Goal: Task Accomplishment & Management: Manage account settings

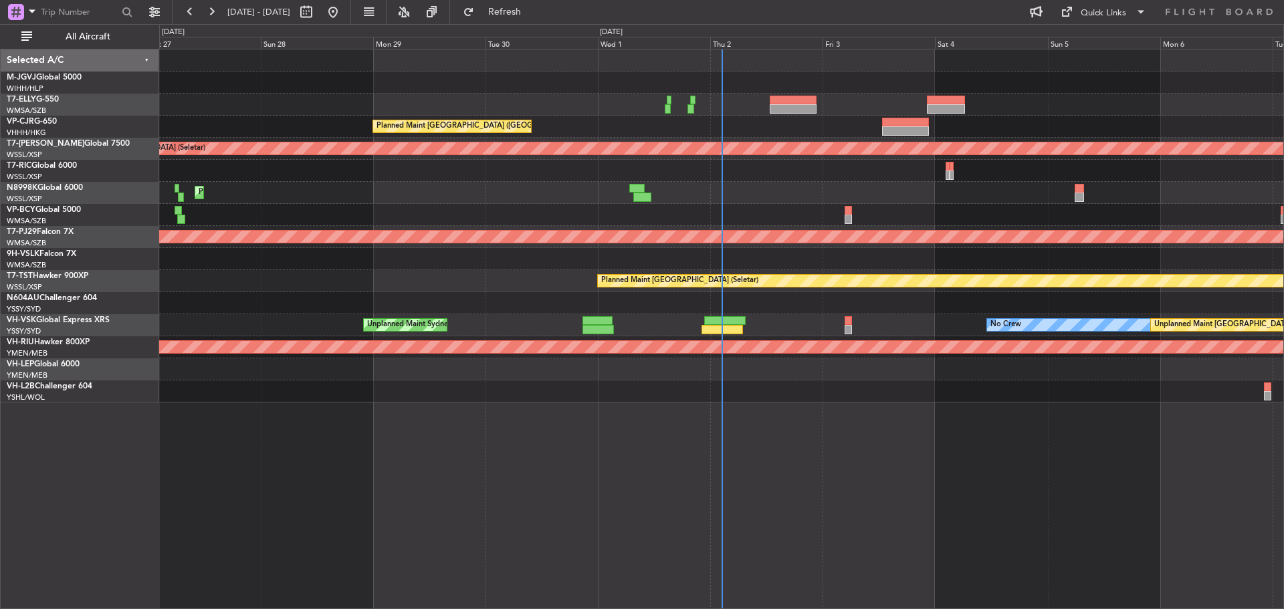
click at [209, 176] on div at bounding box center [721, 171] width 1124 height 22
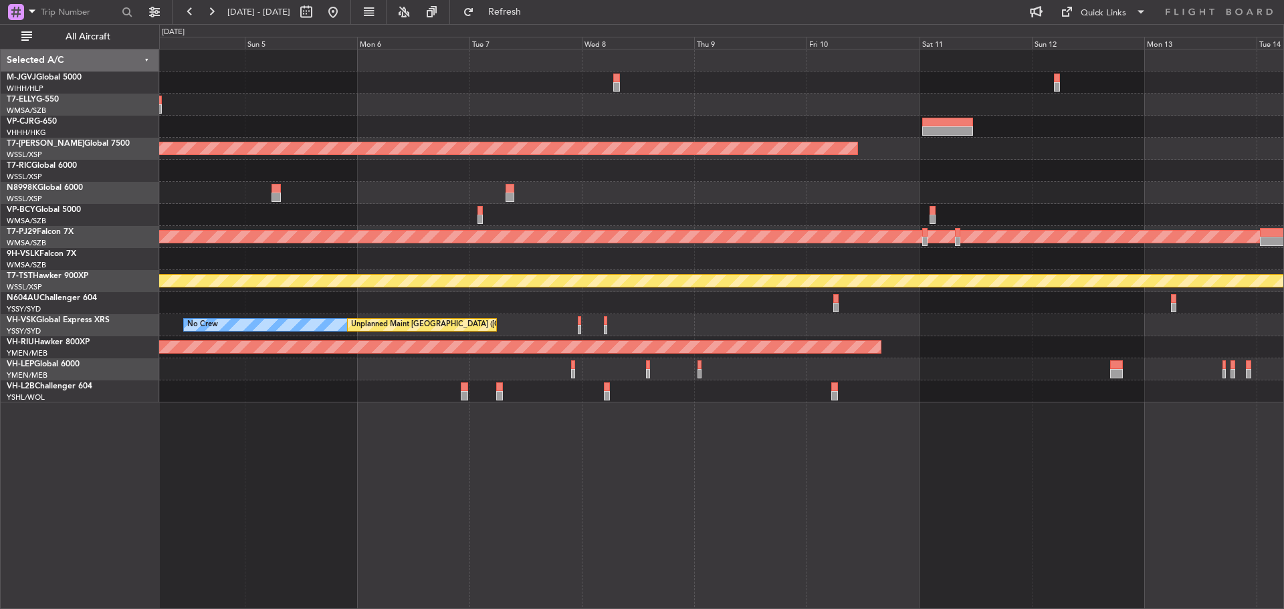
click at [406, 186] on div "Planned Maint [GEOGRAPHIC_DATA] (Seletar) Planned Maint [GEOGRAPHIC_DATA] (Sult…" at bounding box center [721, 225] width 1124 height 353
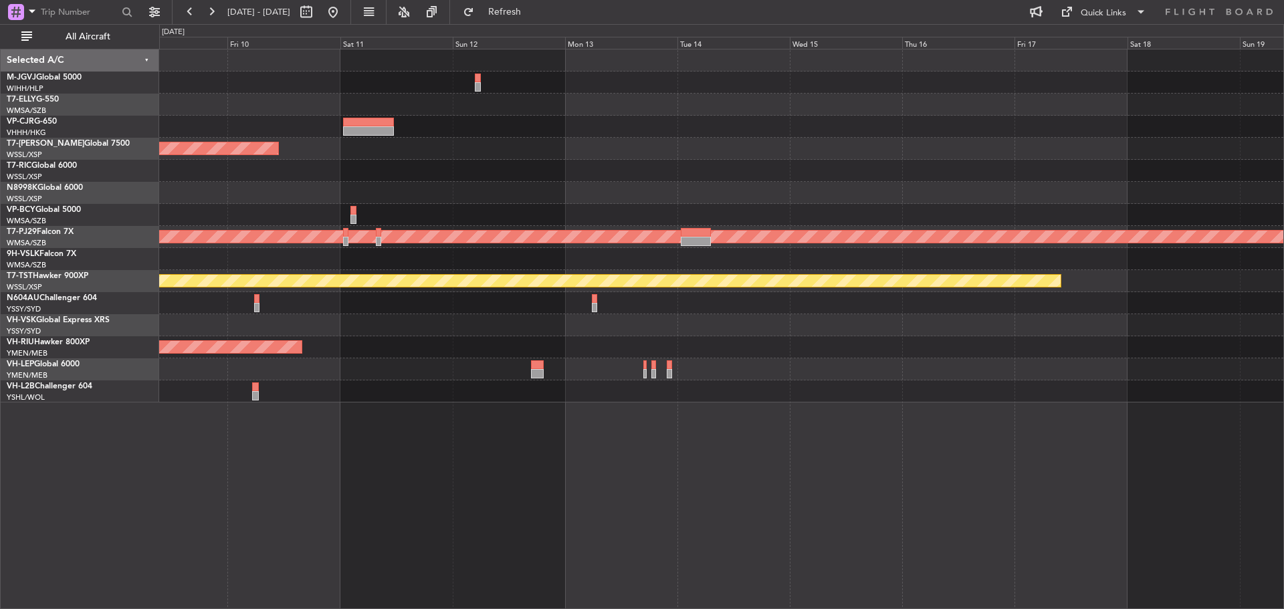
click at [440, 209] on div "Planned Maint [GEOGRAPHIC_DATA] (Seletar) Planned Maint [GEOGRAPHIC_DATA] (Sult…" at bounding box center [721, 225] width 1124 height 353
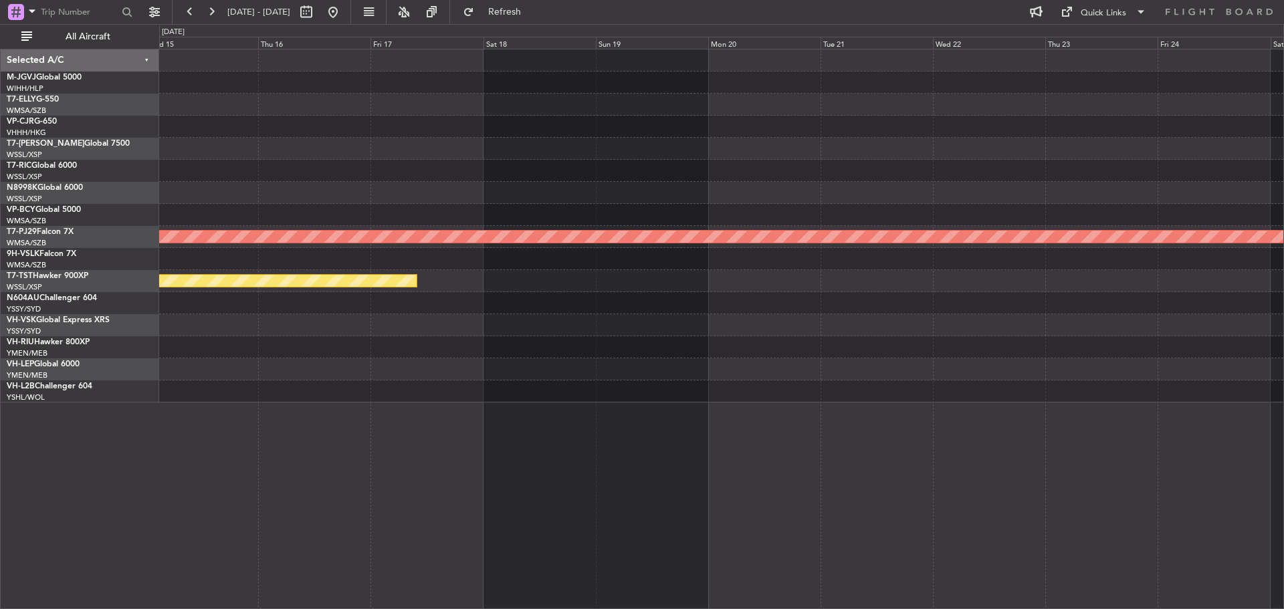
click at [477, 211] on div "Planned Maint [GEOGRAPHIC_DATA] (Sultan [PERSON_NAME] [PERSON_NAME] - Subang) P…" at bounding box center [721, 225] width 1124 height 353
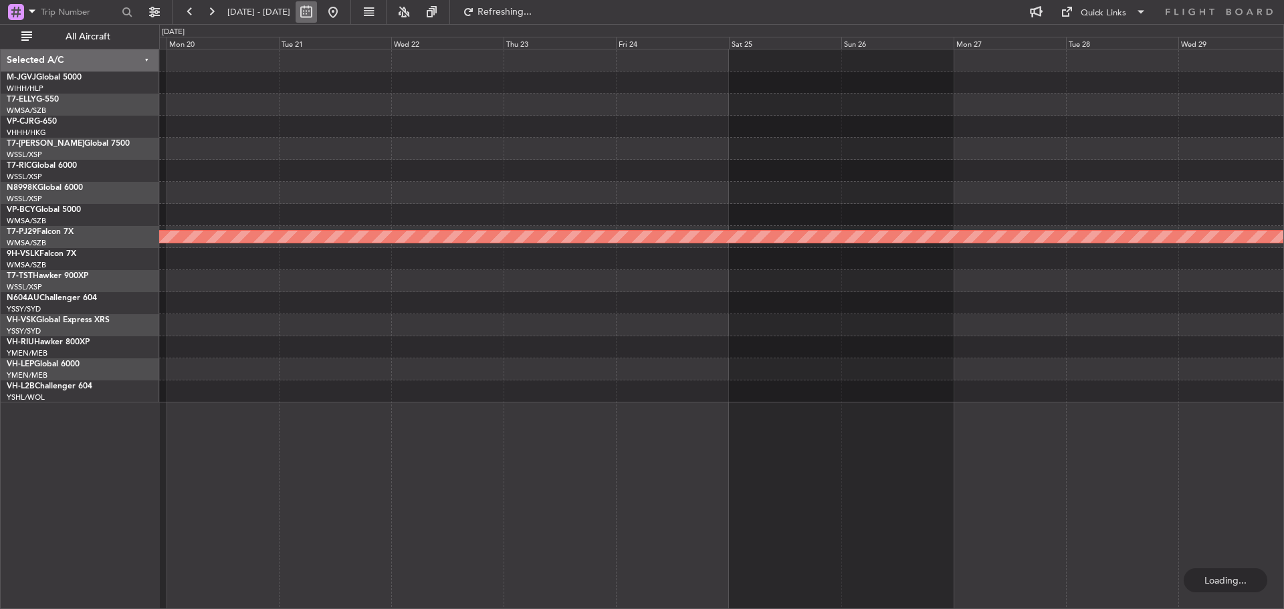
click at [317, 14] on button at bounding box center [306, 11] width 21 height 21
select select "10"
select select "2025"
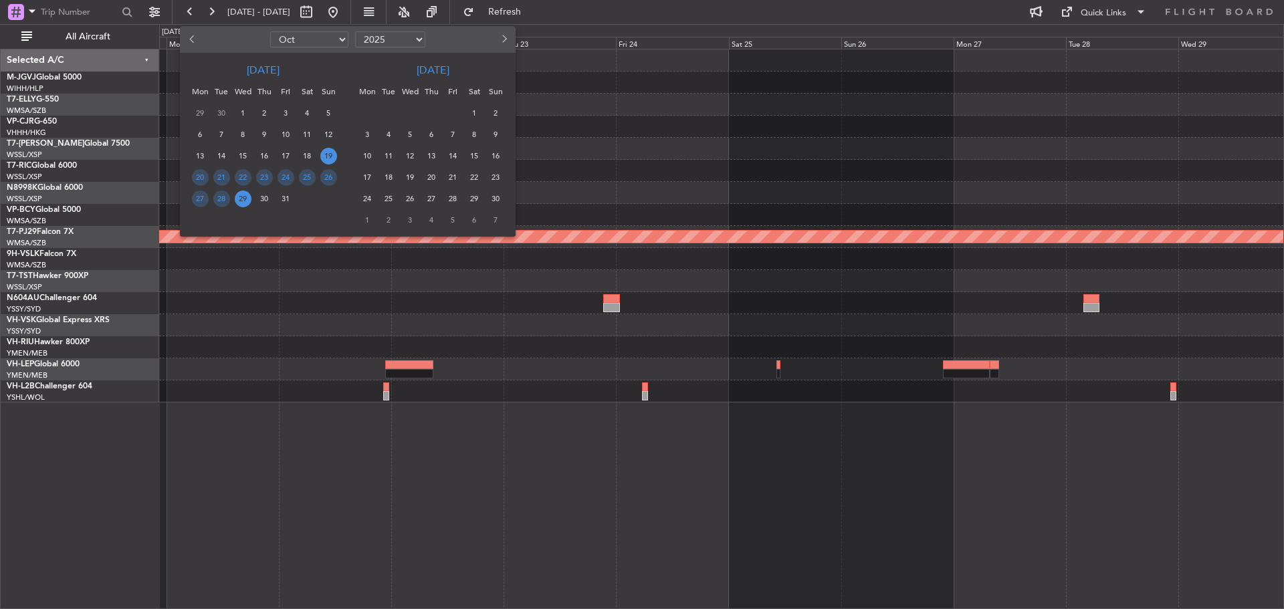
click at [335, 37] on select "Jan Feb Mar Apr May Jun [DATE] Aug Sep Oct Nov Dec" at bounding box center [309, 39] width 78 height 16
select select "12"
click at [270, 31] on select "Jan Feb Mar Apr May Jun [DATE] Aug Sep Oct Nov Dec" at bounding box center [309, 39] width 78 height 16
click at [262, 155] on span "18" at bounding box center [264, 156] width 17 height 17
click at [433, 118] on span "1" at bounding box center [431, 113] width 17 height 17
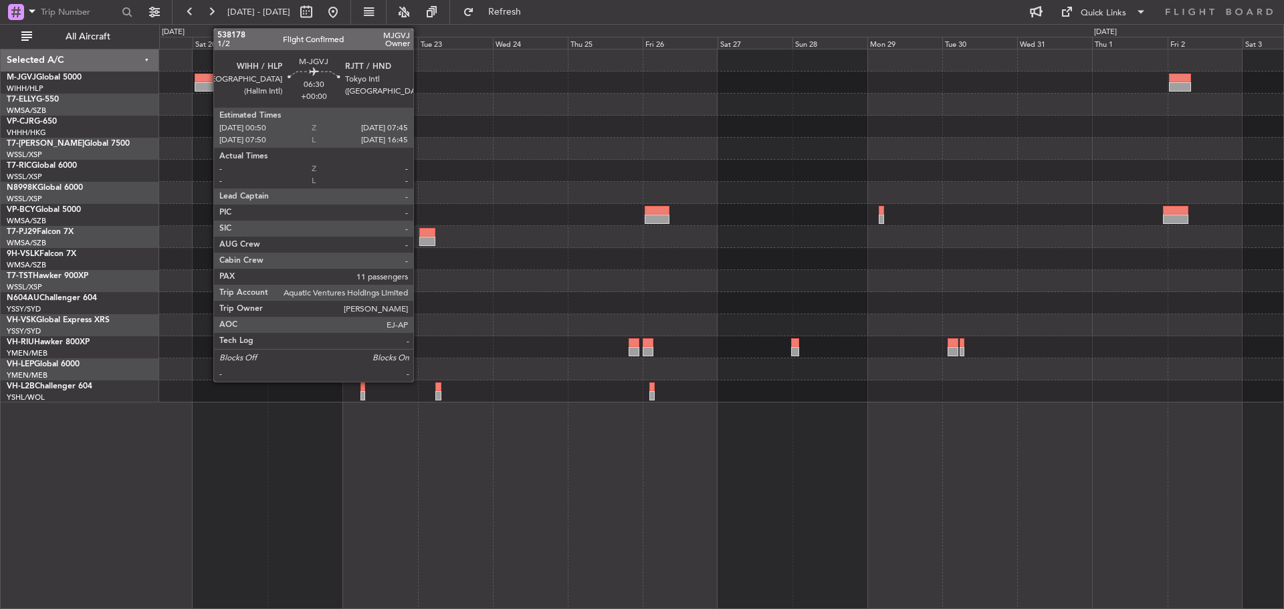
click at [207, 84] on div at bounding box center [206, 86] width 22 height 9
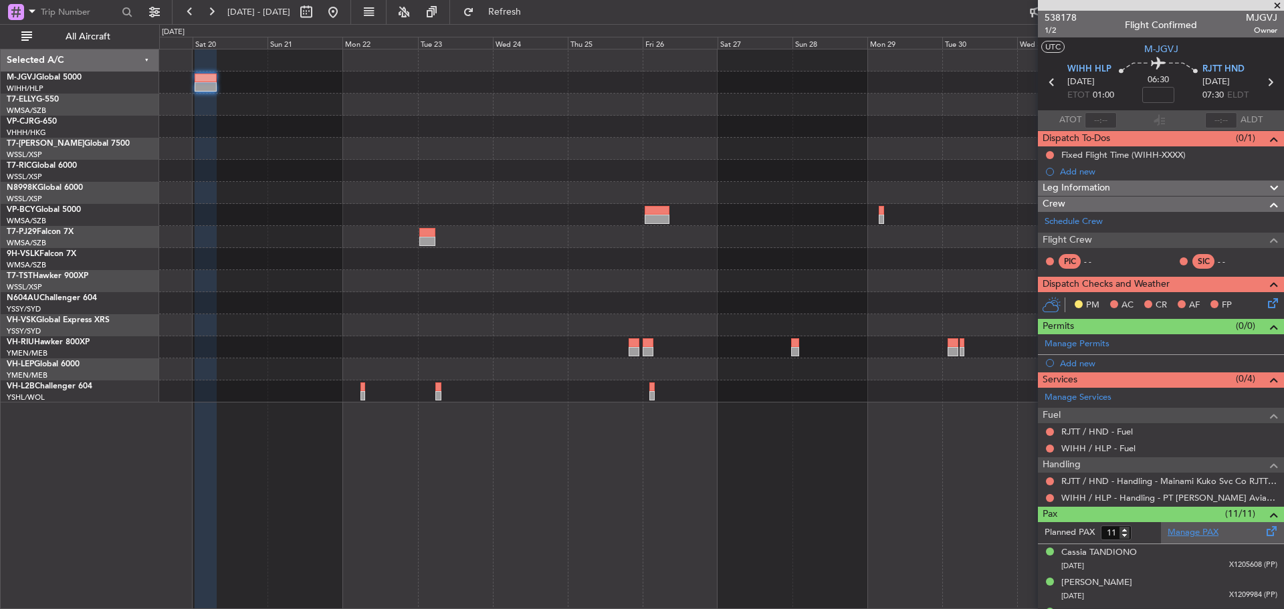
click at [1204, 534] on link "Manage PAX" at bounding box center [1193, 532] width 51 height 13
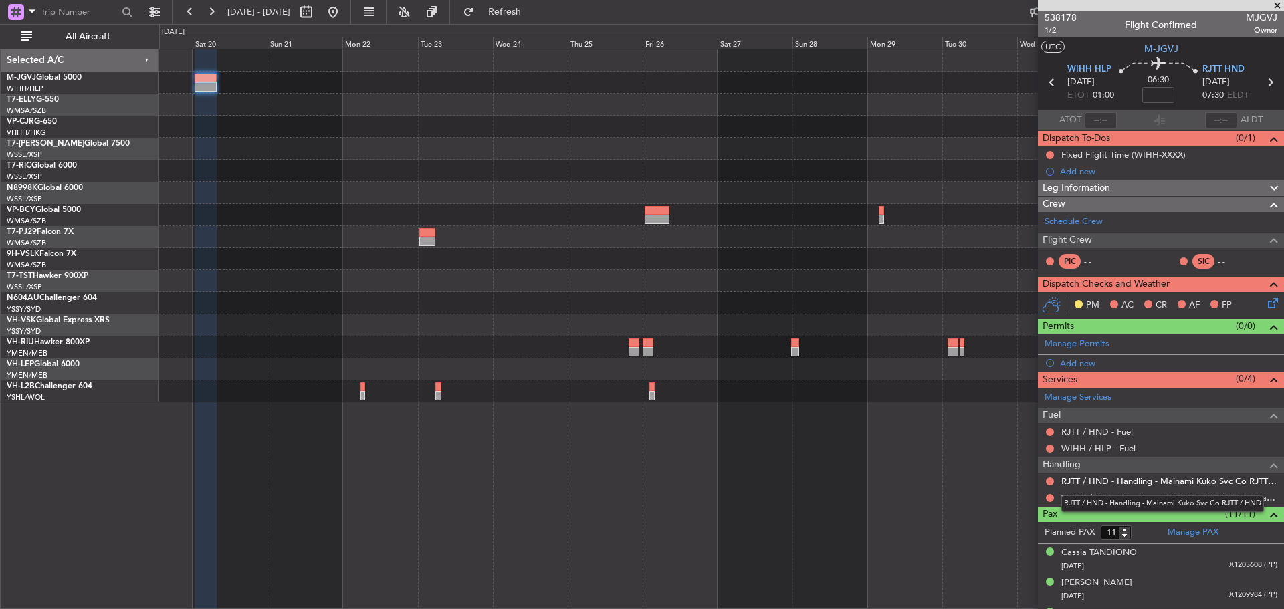
click at [1103, 480] on link "RJTT / HND - Handling - Mainami Kuko Svc Co RJTT / HND" at bounding box center [1169, 480] width 216 height 11
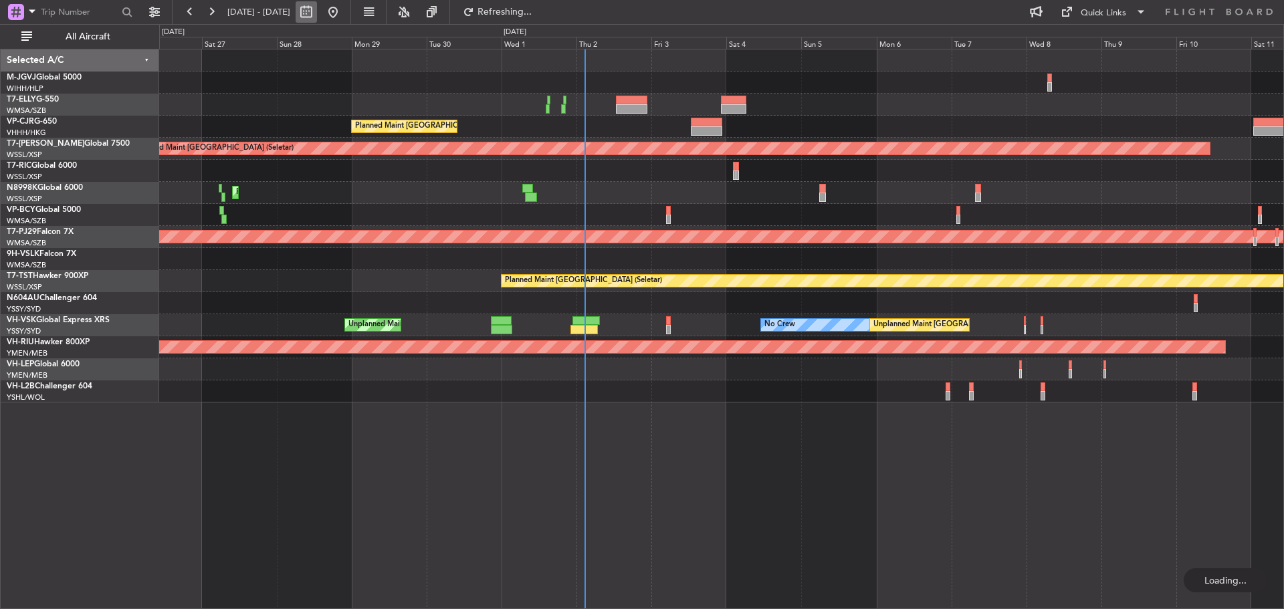
click at [317, 11] on button at bounding box center [306, 11] width 21 height 21
select select "9"
select select "2025"
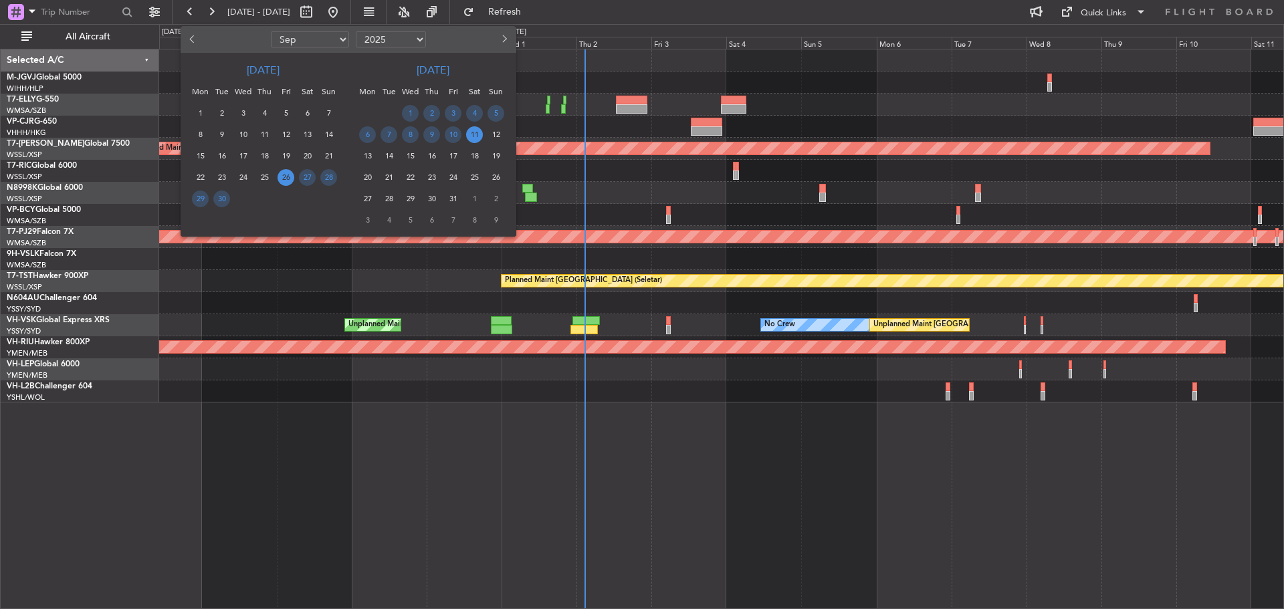
click at [335, 34] on select "Jan Feb Mar Apr May Jun [DATE] Aug Sep Oct Nov Dec" at bounding box center [310, 39] width 78 height 16
select select "12"
click at [271, 31] on select "Jan Feb Mar Apr May Jun [DATE] Aug Sep Oct Nov Dec" at bounding box center [310, 39] width 78 height 16
click at [290, 158] on span "19" at bounding box center [286, 156] width 17 height 17
click at [453, 108] on span "2" at bounding box center [453, 113] width 17 height 17
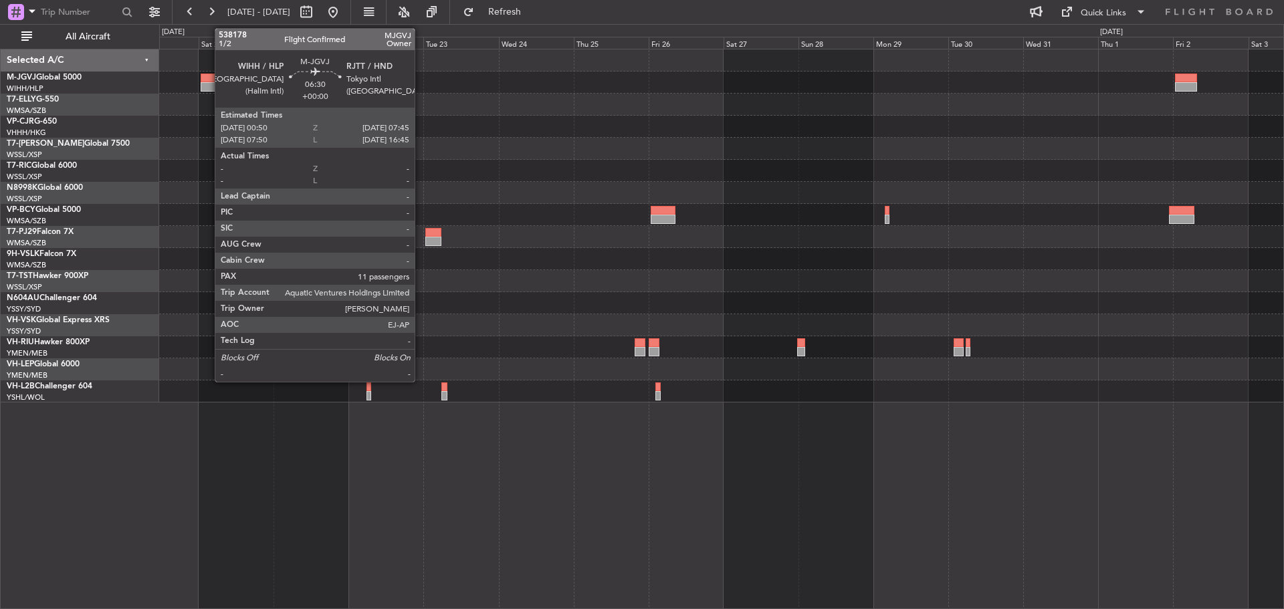
click at [208, 75] on div at bounding box center [212, 78] width 22 height 9
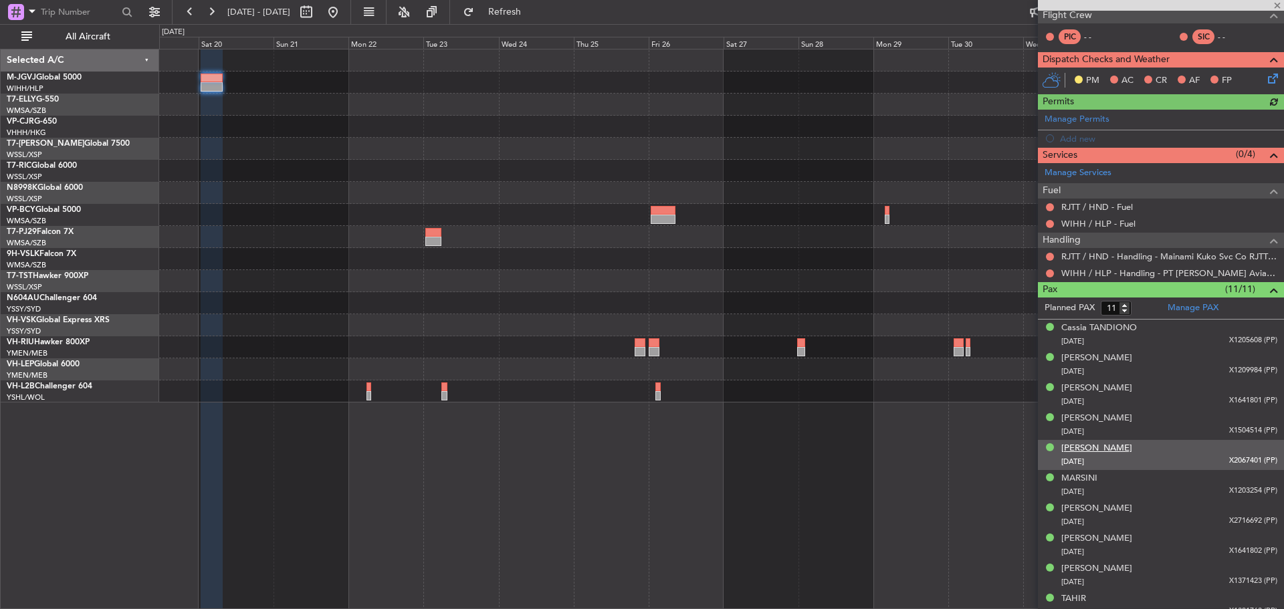
scroll to position [265, 0]
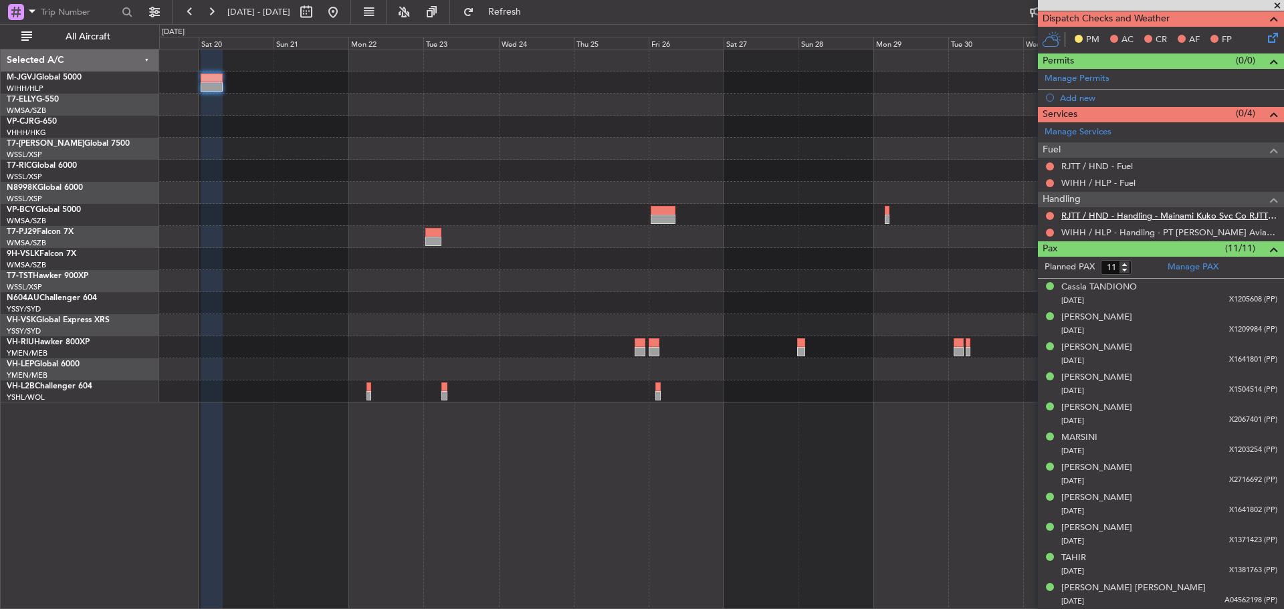
click at [1127, 218] on link "RJTT / HND - Handling - Mainami Kuko Svc Co RJTT / HND" at bounding box center [1169, 215] width 216 height 11
